Goal: Task Accomplishment & Management: Manage account settings

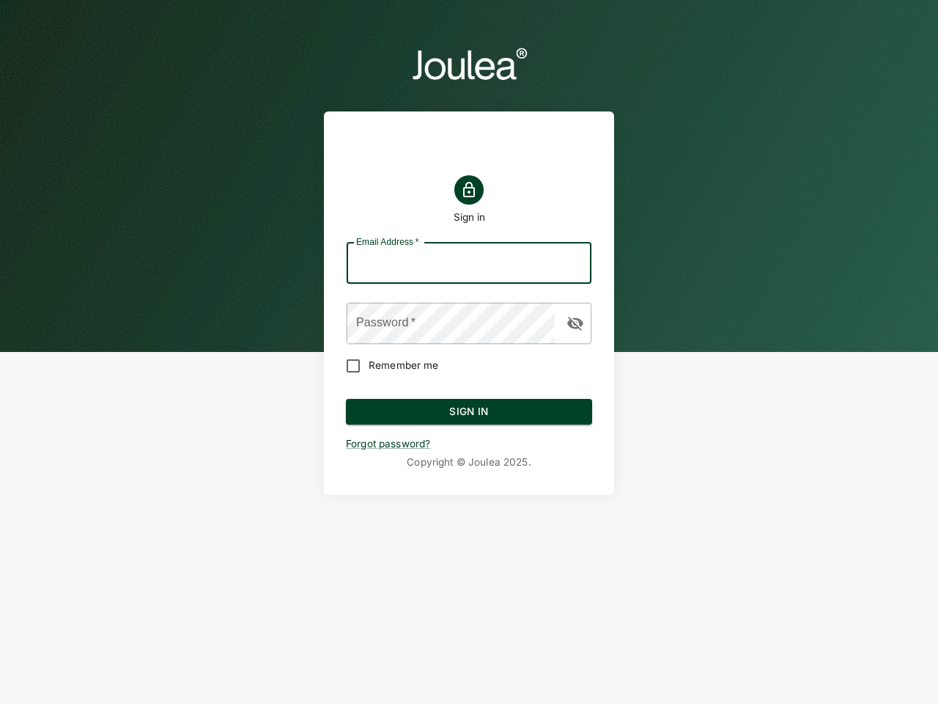
click at [469, 263] on input "Email Address   *" at bounding box center [469, 263] width 245 height 41
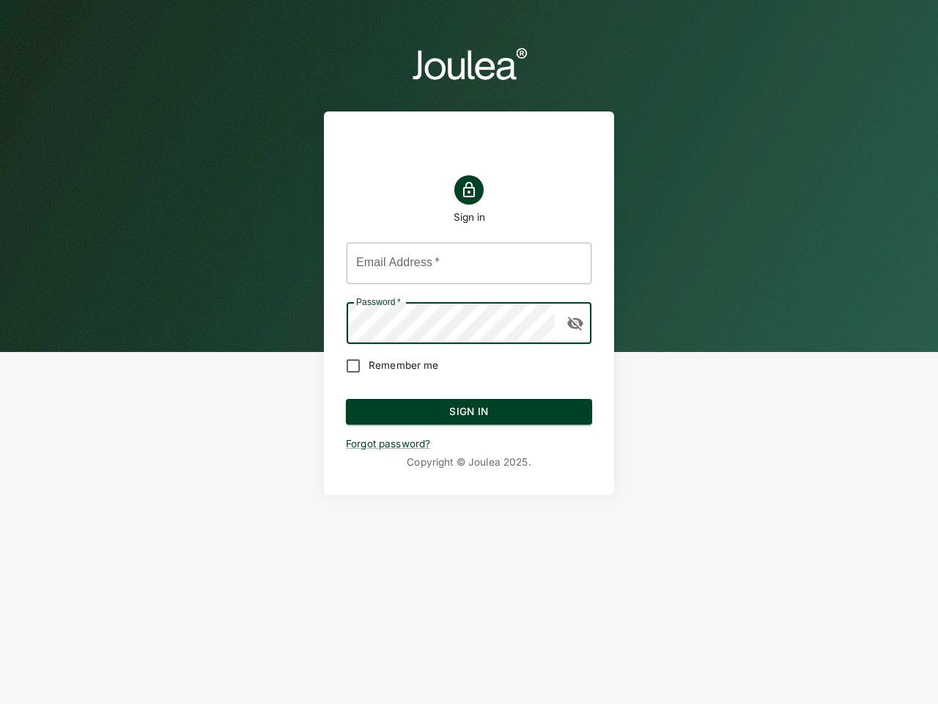
click at [575, 323] on icon "button" at bounding box center [575, 324] width 16 height 14
